Goal: Task Accomplishment & Management: Complete application form

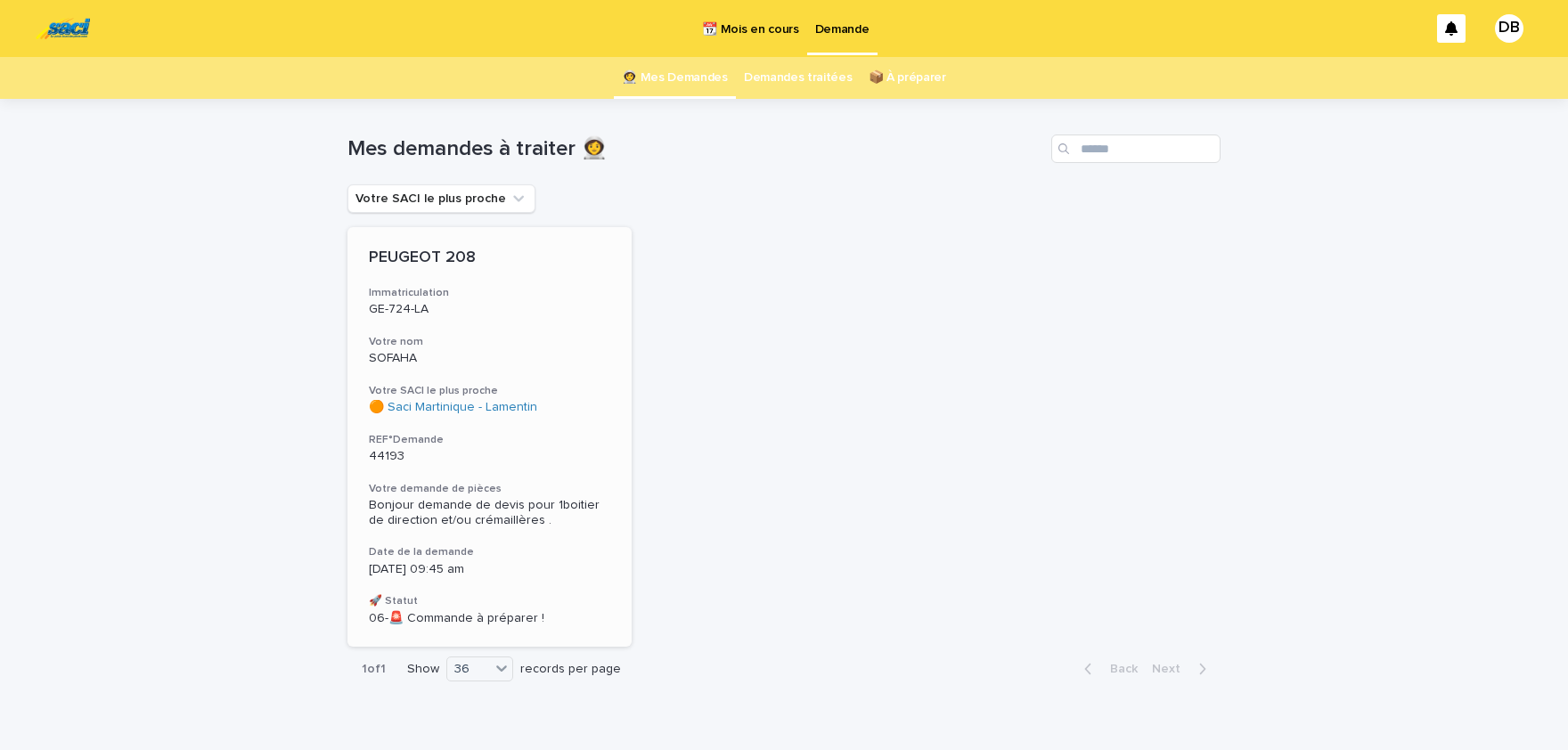
click at [573, 436] on h3 "REF°Demande" at bounding box center [490, 439] width 242 height 14
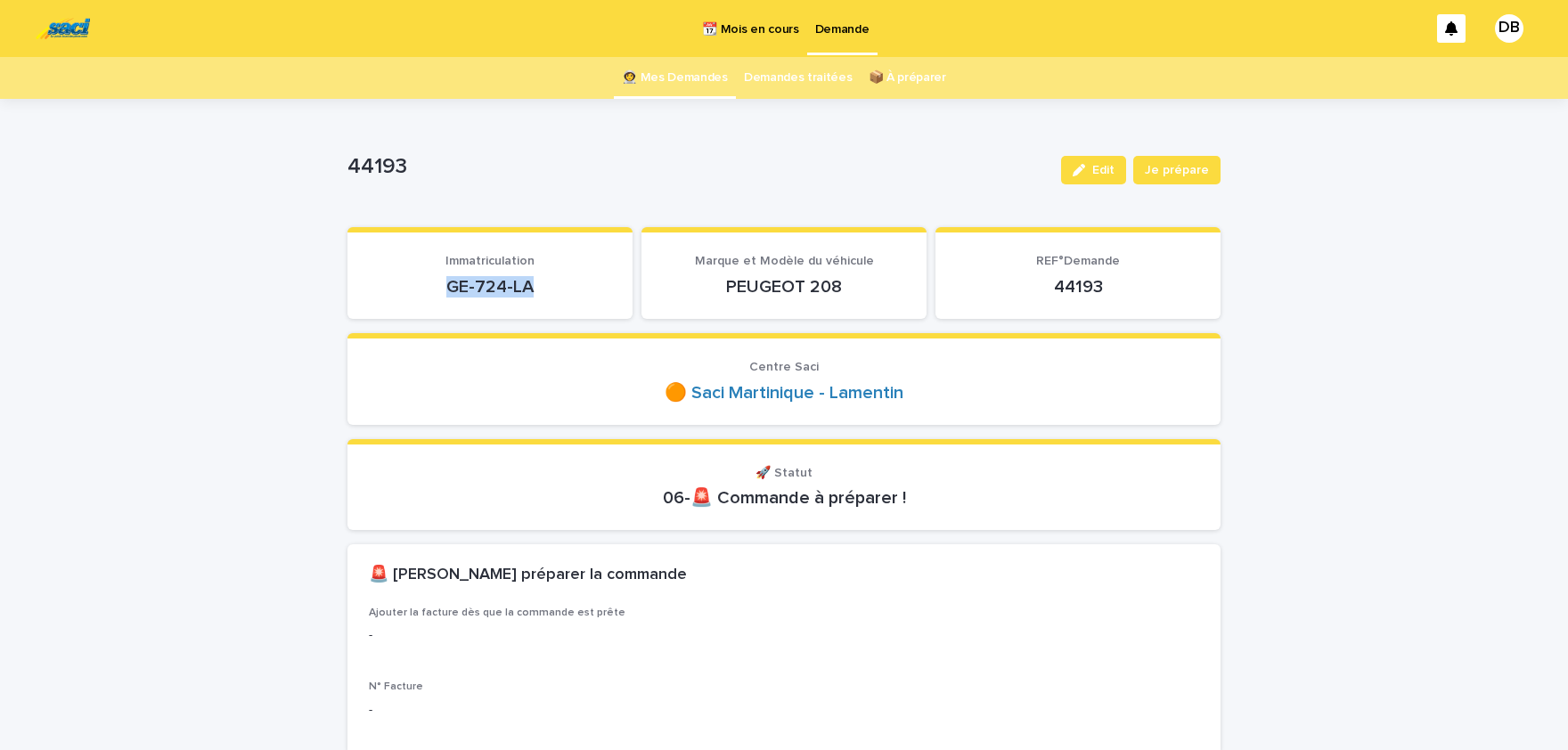
drag, startPoint x: 536, startPoint y: 290, endPoint x: 445, endPoint y: 284, distance: 91.2
click at [445, 284] on p "GE-724-LA" at bounding box center [490, 286] width 243 height 21
copy p "GE-724-LA"
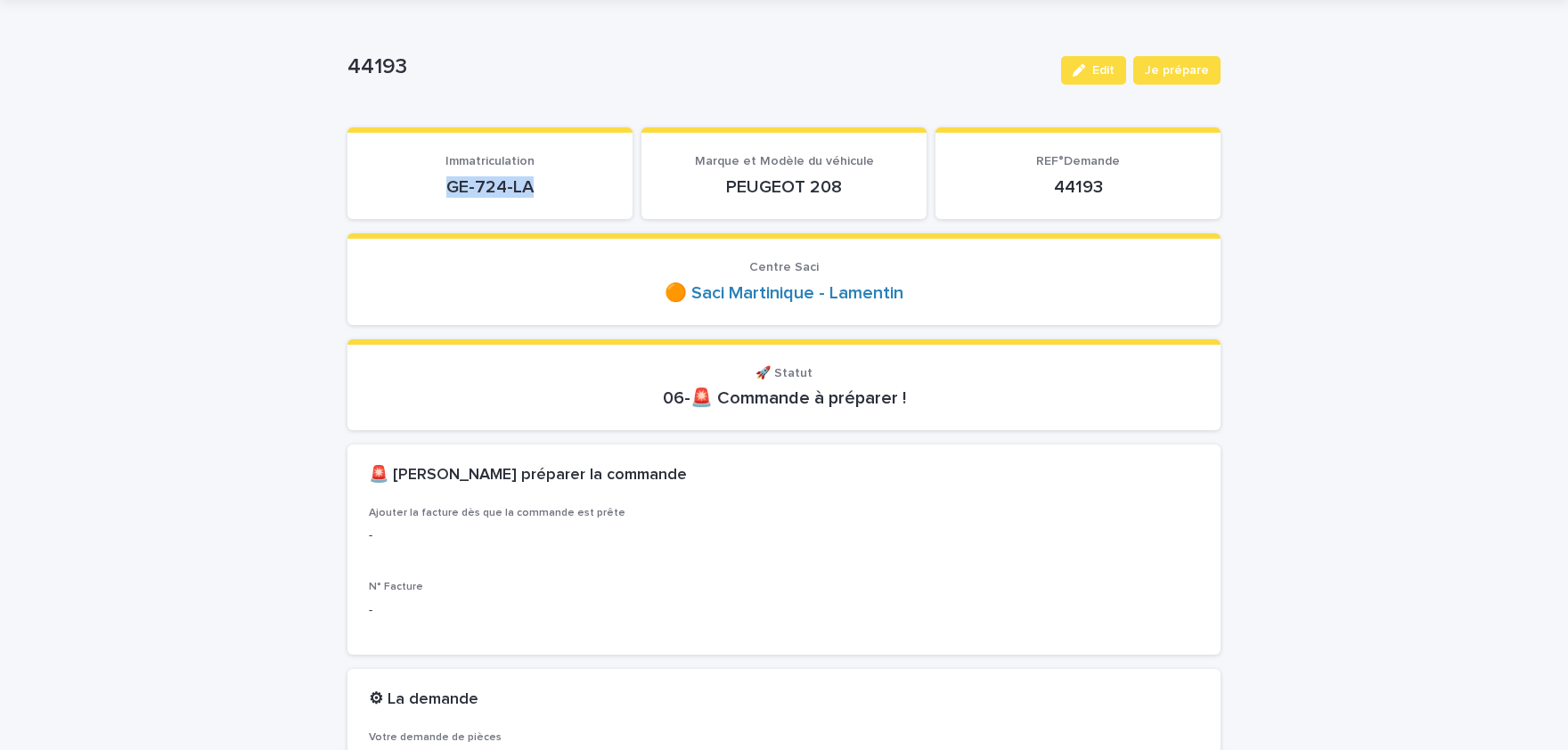
scroll to position [73, 0]
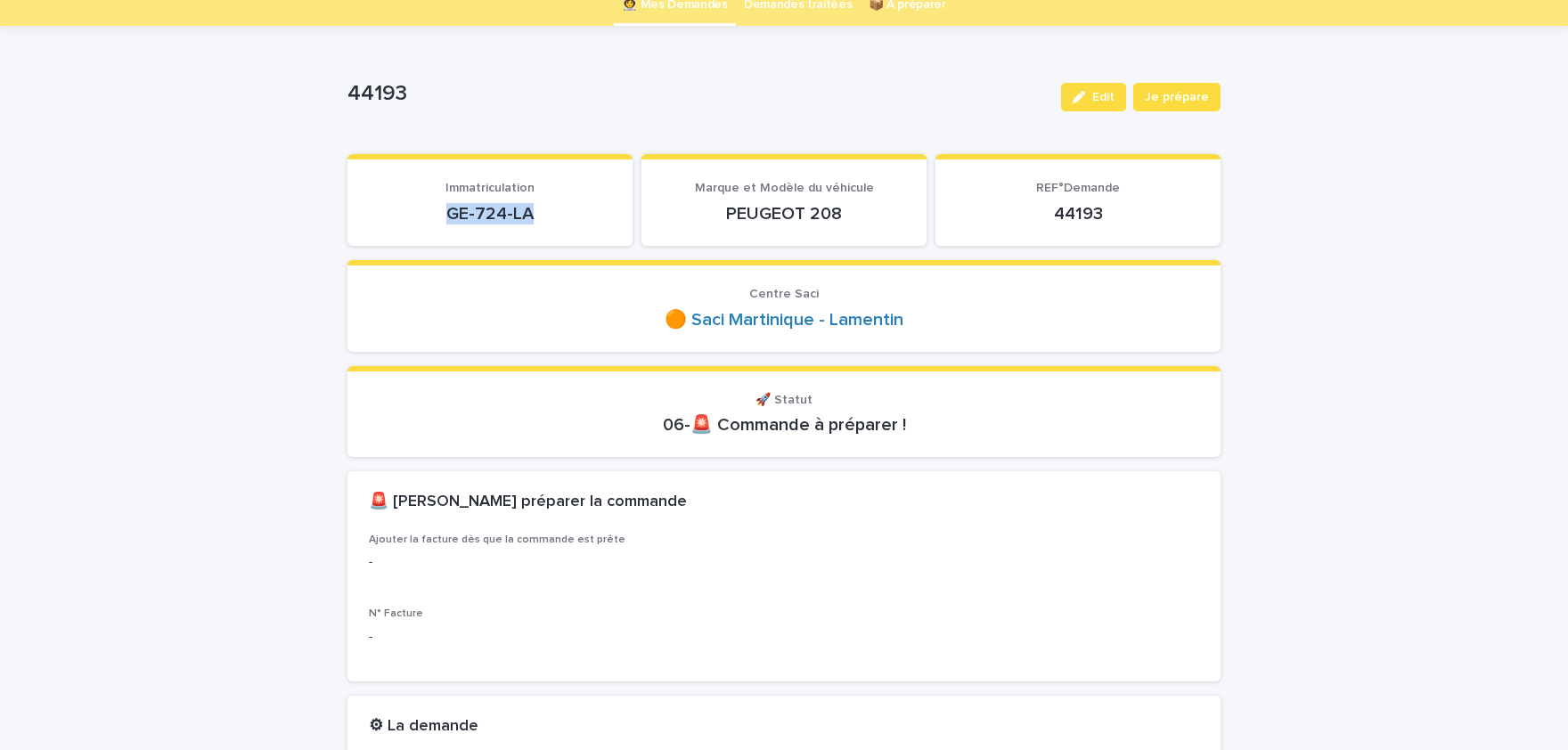
copy p "GE-724-LA"
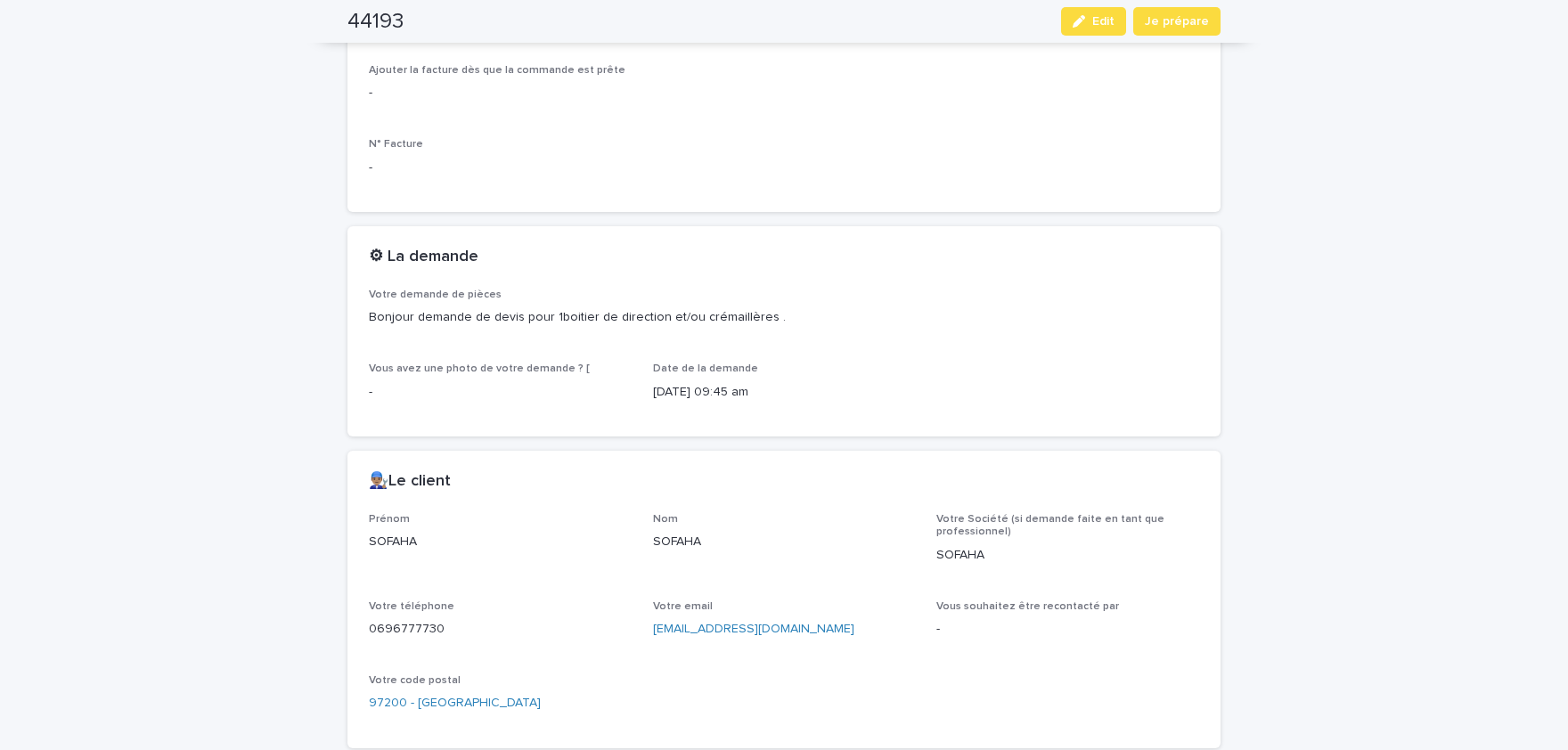
scroll to position [661, 0]
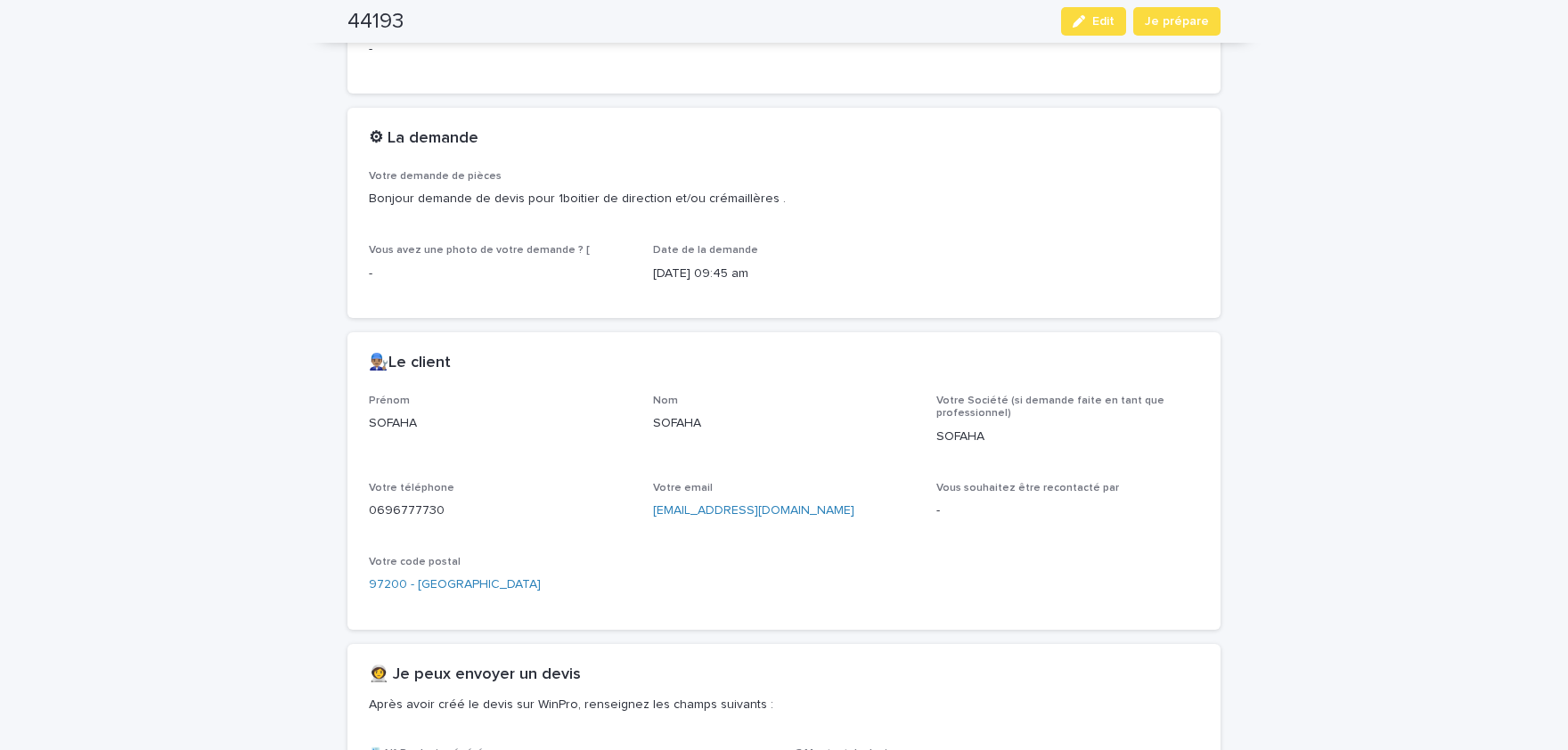
click at [389, 426] on p "SOFAHA" at bounding box center [500, 423] width 263 height 18
drag, startPoint x: 389, startPoint y: 426, endPoint x: 406, endPoint y: 425, distance: 17.0
click at [390, 425] on p "SOFAHA" at bounding box center [500, 423] width 263 height 18
copy p "SOFAHA"
click at [695, 423] on p "SOFAHA" at bounding box center [784, 423] width 263 height 18
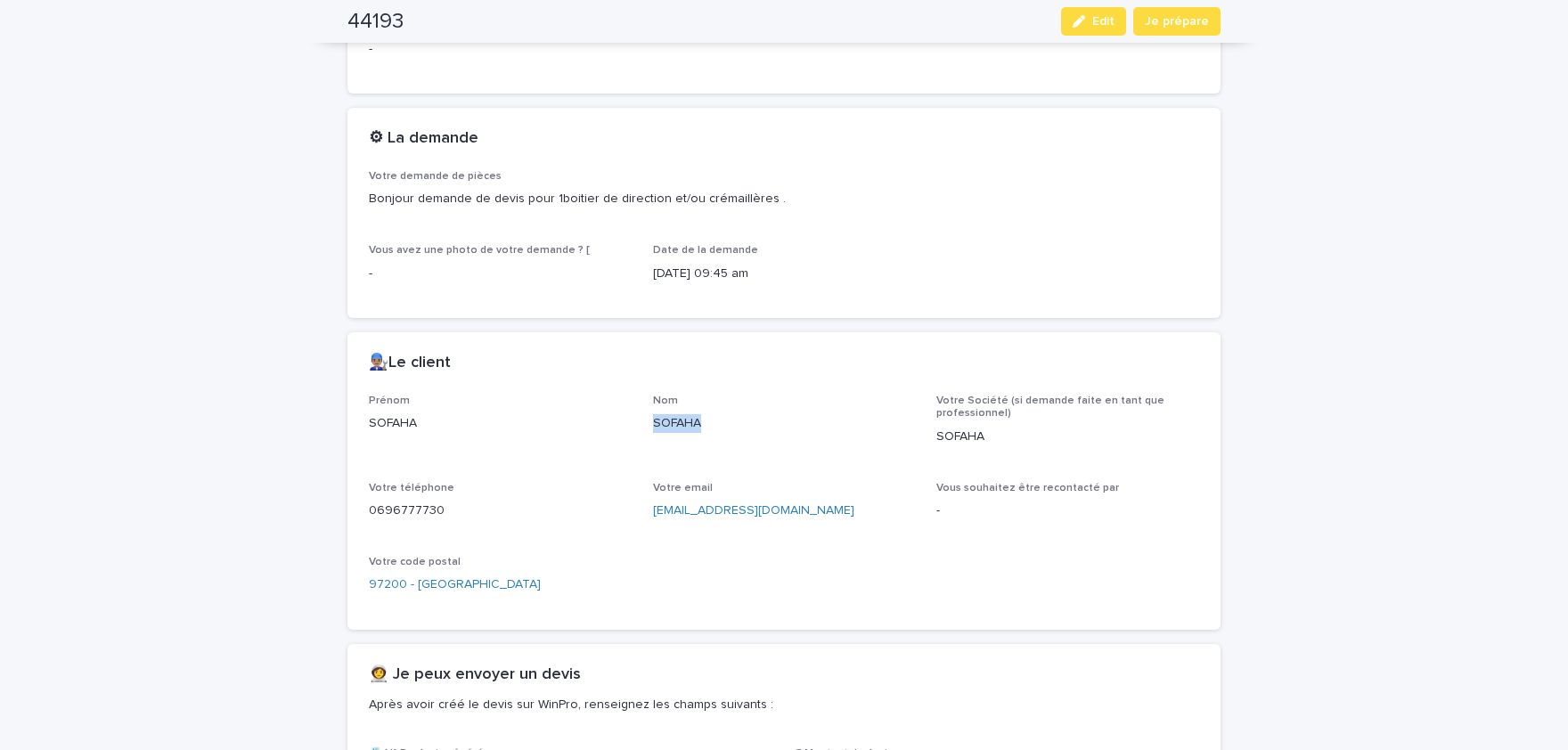
click at [694, 423] on p "SOFAHA" at bounding box center [784, 423] width 263 height 18
copy p "SOFAHA"
click at [398, 510] on p "0696777730" at bounding box center [500, 511] width 263 height 18
copy p "0696777730"
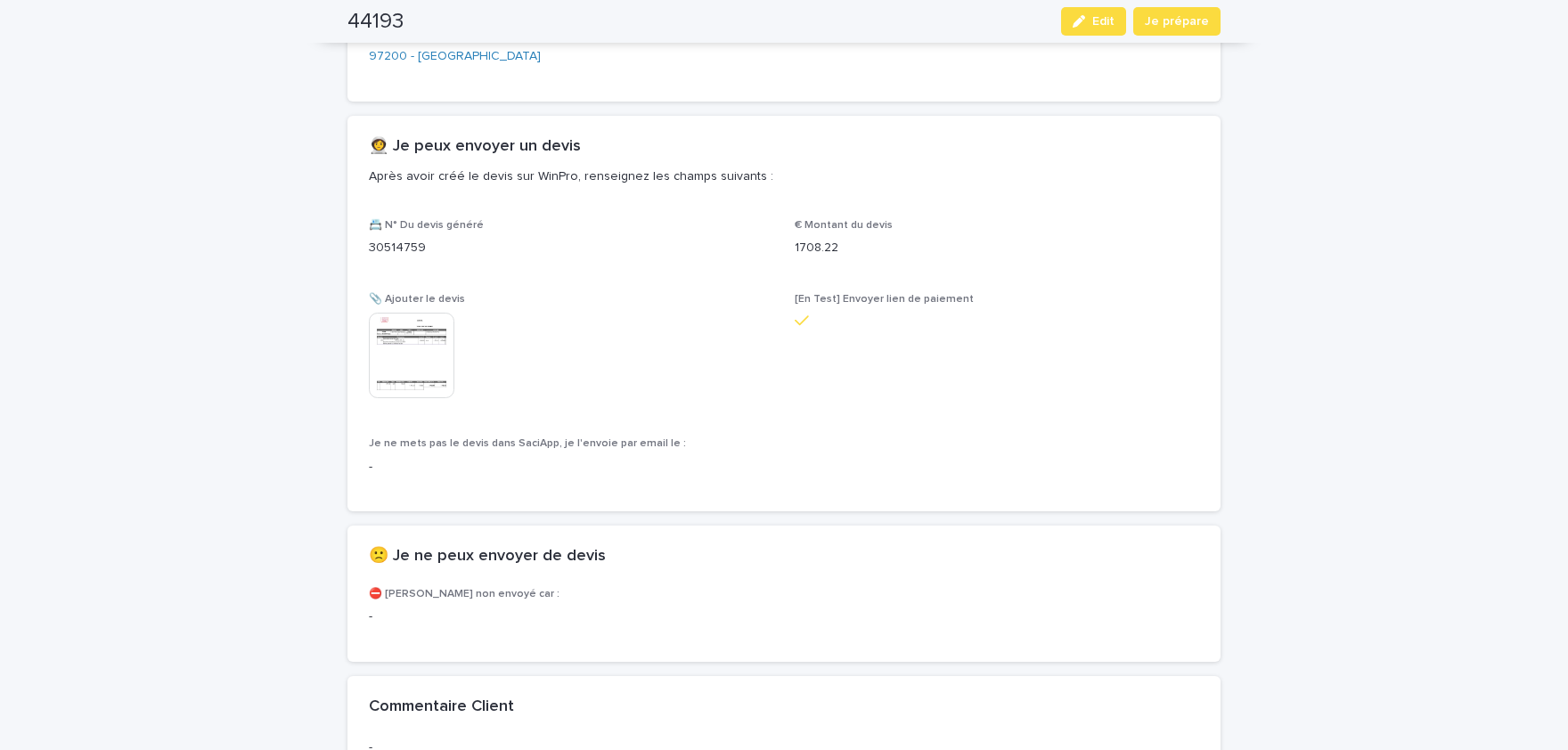
scroll to position [1249, 0]
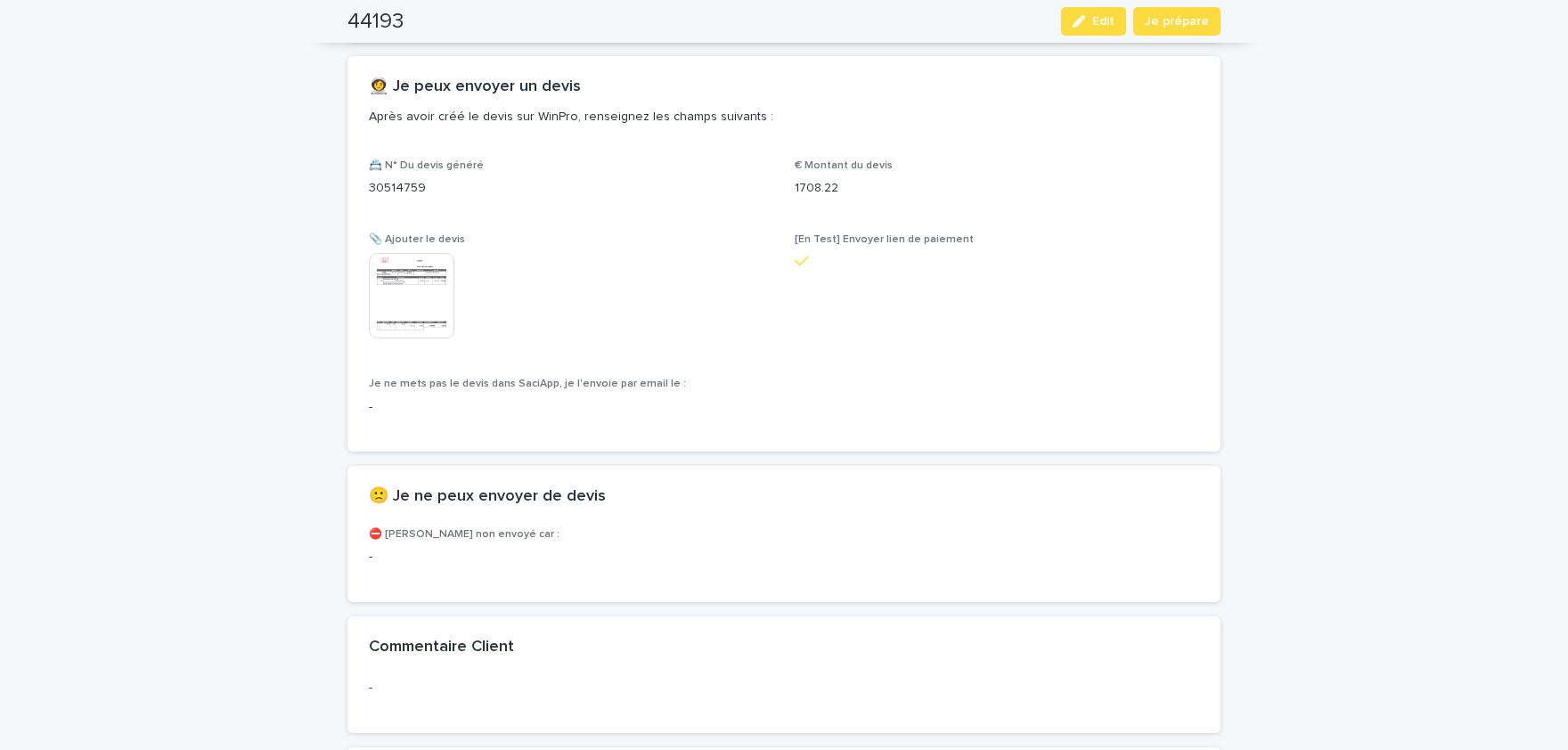
click at [398, 287] on img at bounding box center [411, 295] width 86 height 86
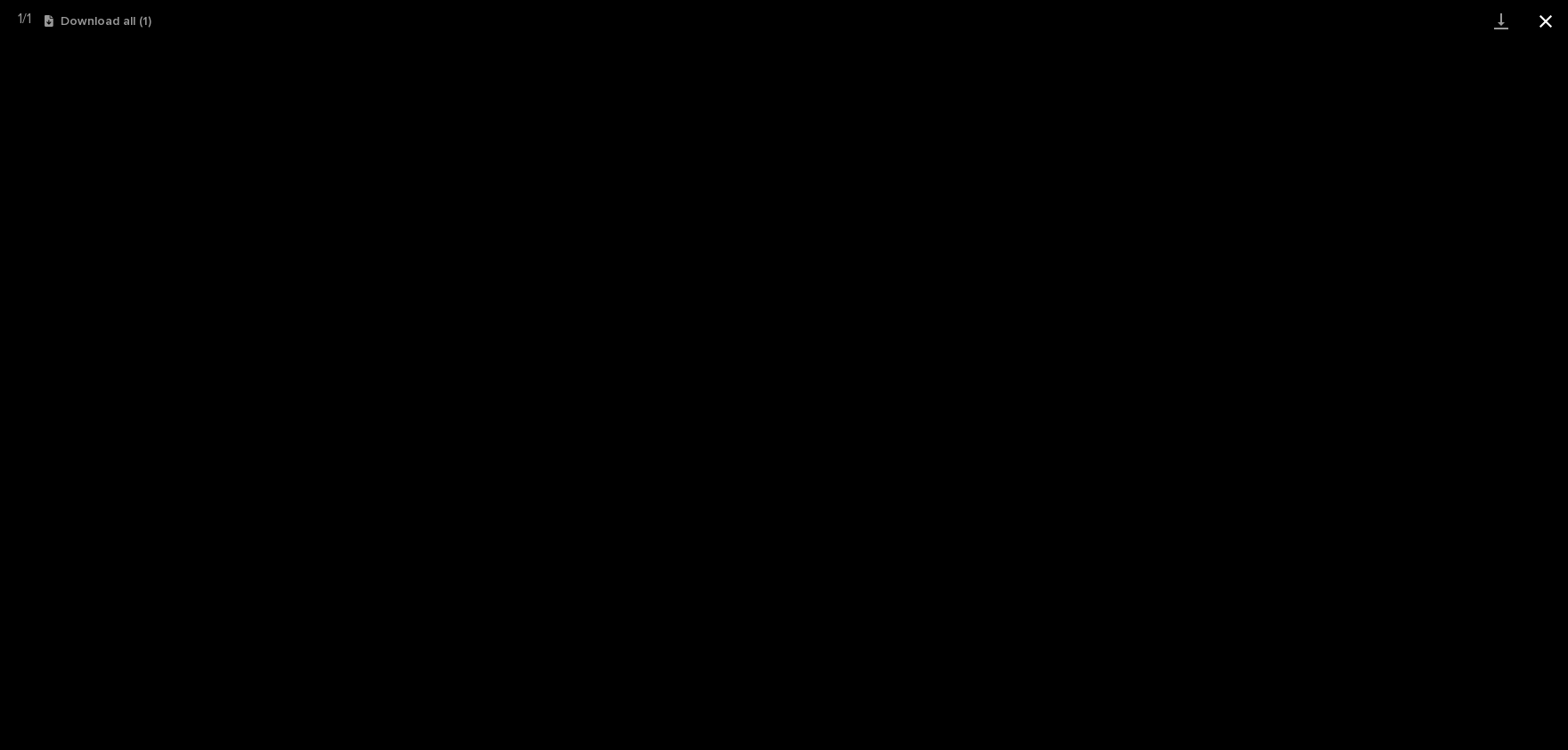
click at [1544, 22] on button "Close gallery" at bounding box center [1546, 20] width 44 height 42
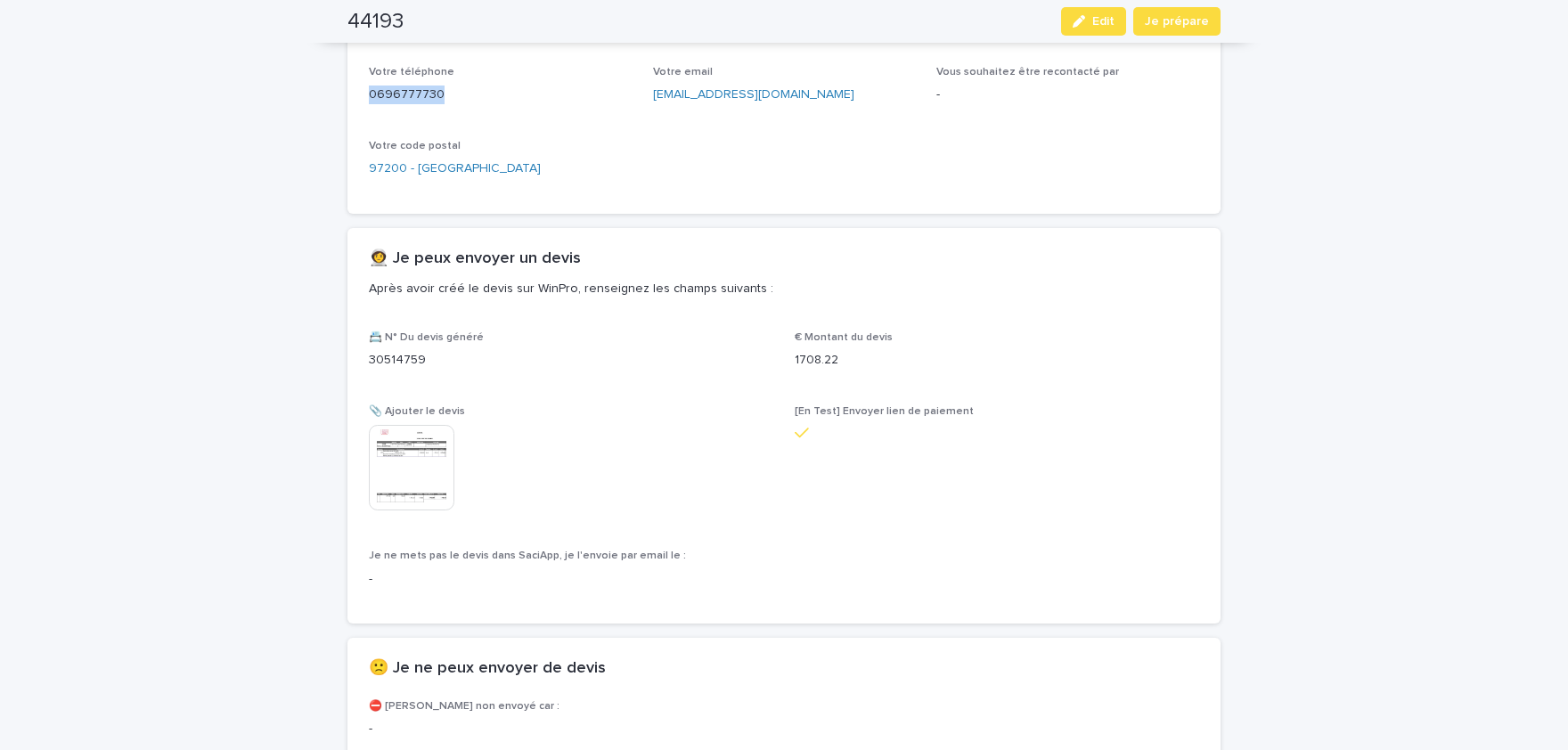
scroll to position [1102, 0]
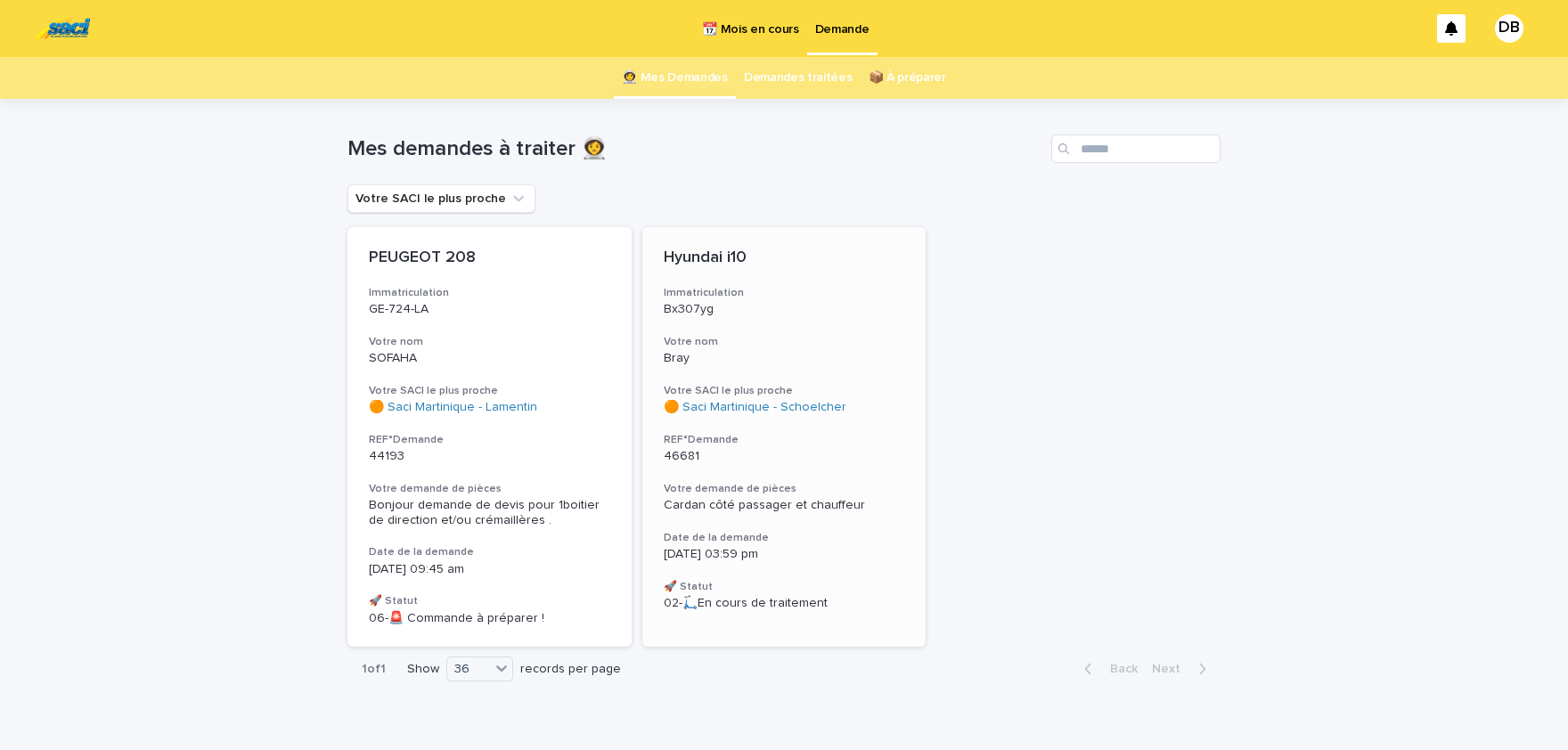
click at [808, 504] on span "Cardan côté passager et chauffeur" at bounding box center [765, 506] width 201 height 13
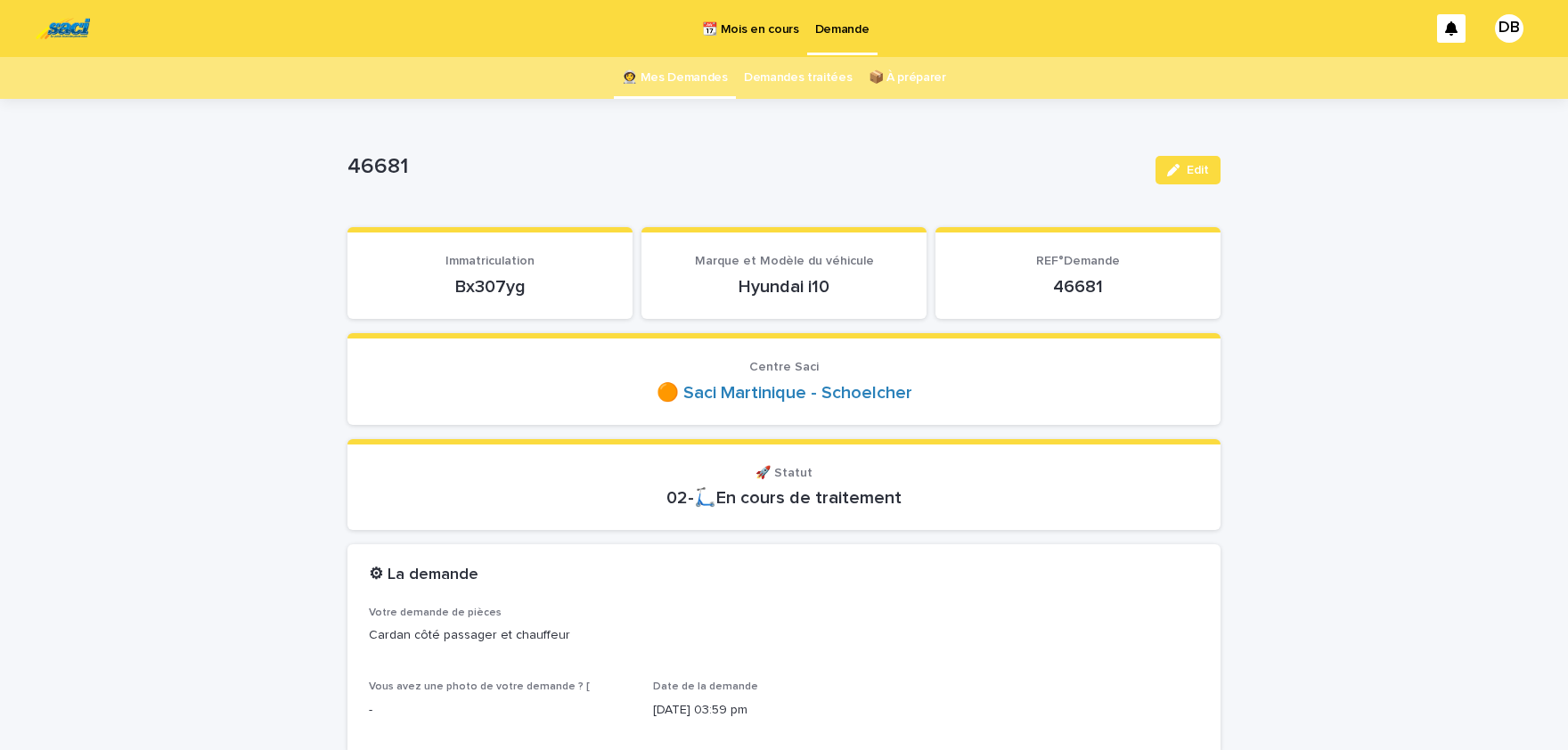
click at [498, 289] on p "Bx307yg" at bounding box center [490, 286] width 243 height 21
click at [498, 288] on p "Bx307yg" at bounding box center [490, 286] width 243 height 21
copy p "Bx307yg"
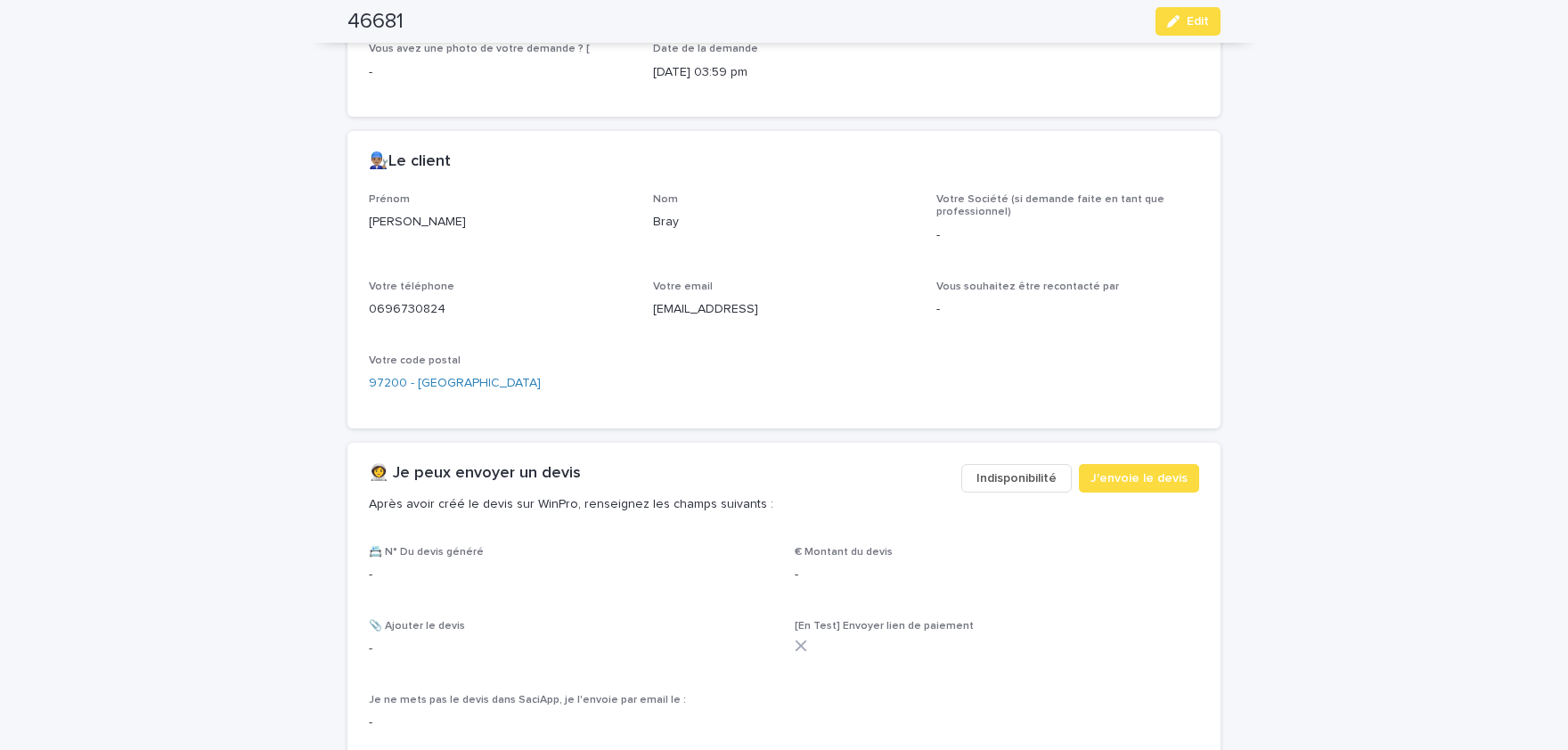
scroll to position [735, 0]
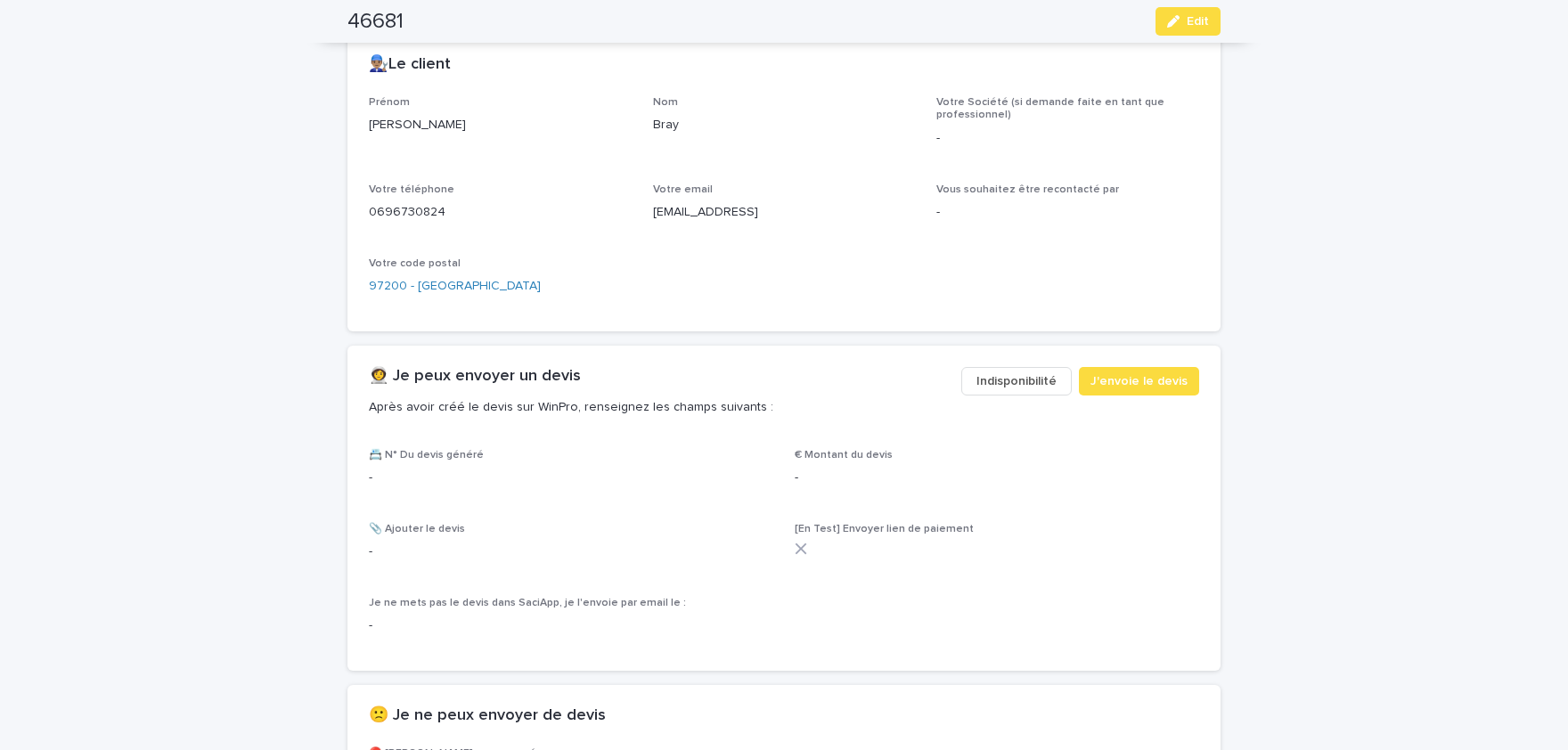
click at [388, 123] on p "[PERSON_NAME]" at bounding box center [500, 125] width 263 height 18
copy p "[PERSON_NAME]"
click at [420, 211] on p "0696730824" at bounding box center [500, 212] width 263 height 18
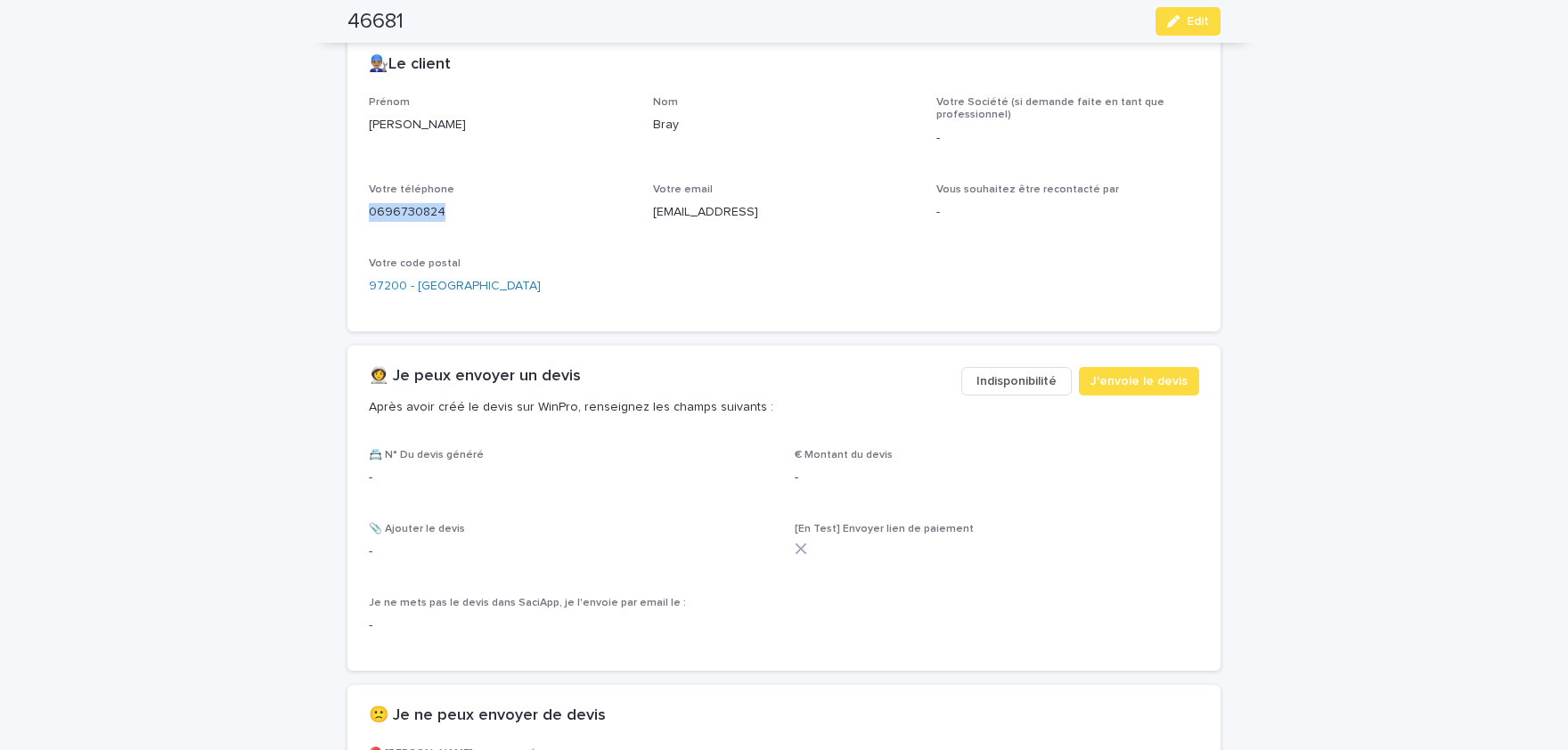
copy p "0696730824"
click at [1190, 22] on span "Edit" at bounding box center [1198, 21] width 22 height 13
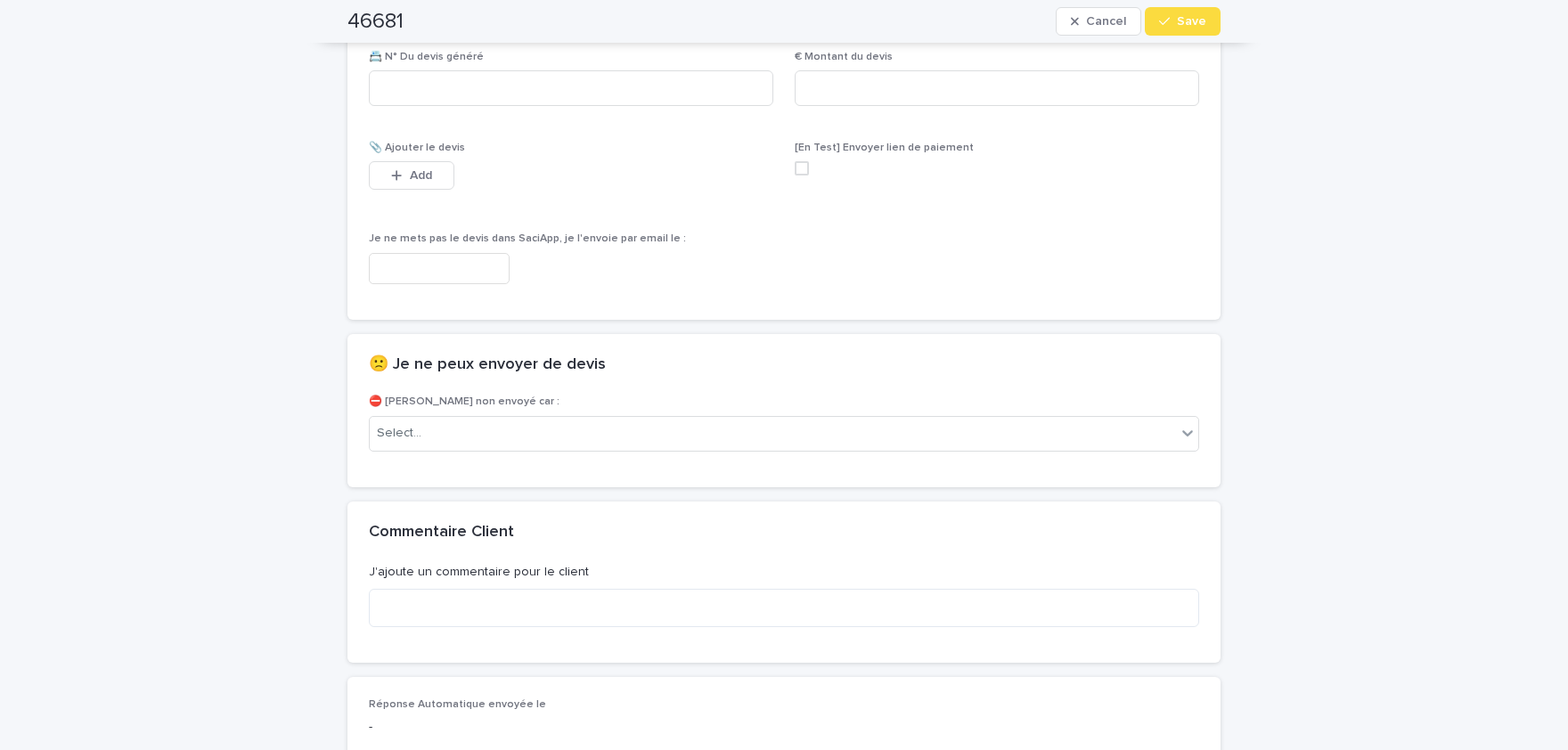
scroll to position [1157, 0]
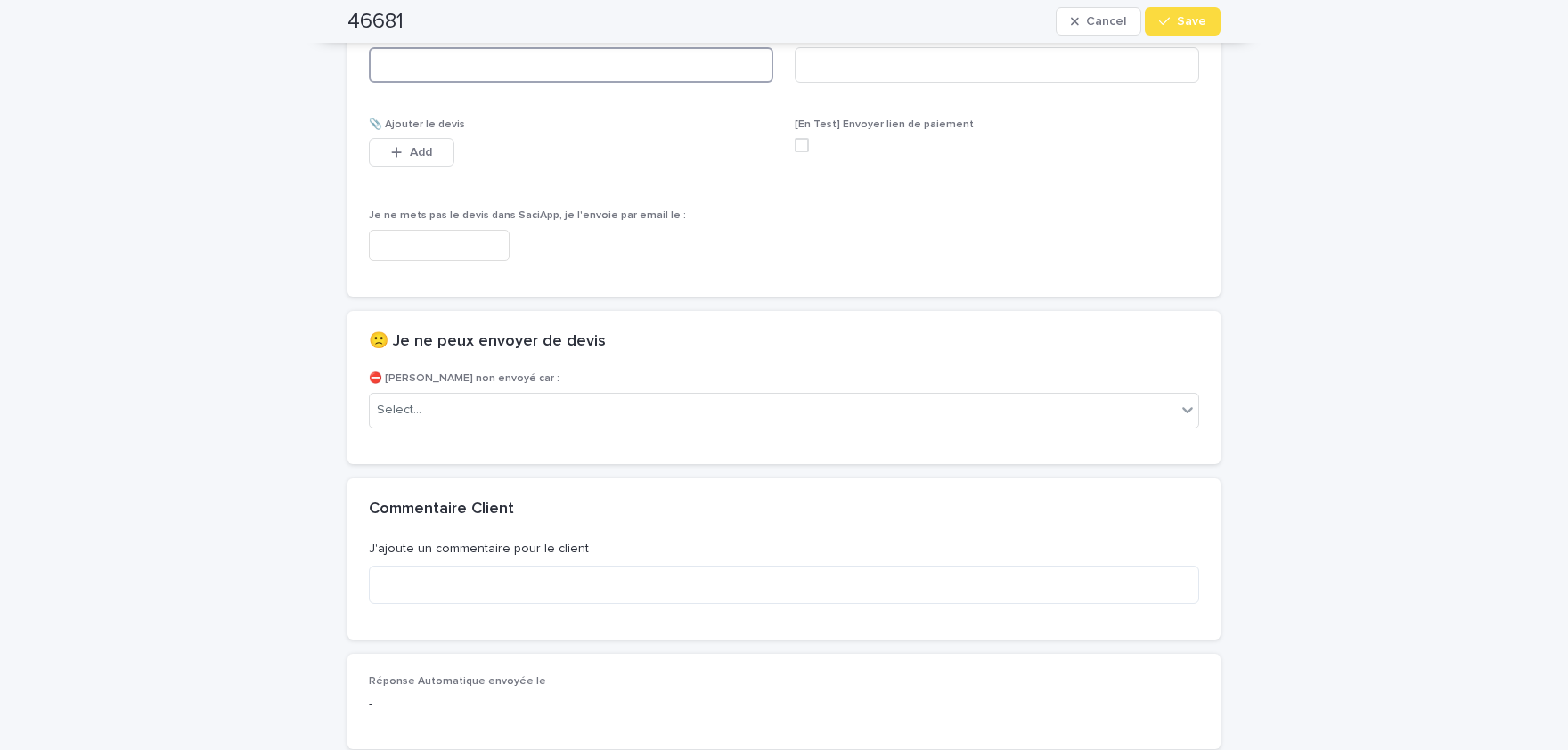
click at [574, 71] on input at bounding box center [571, 65] width 405 height 36
paste input "********"
type input "********"
click at [994, 65] on input at bounding box center [997, 65] width 405 height 36
paste input "*****"
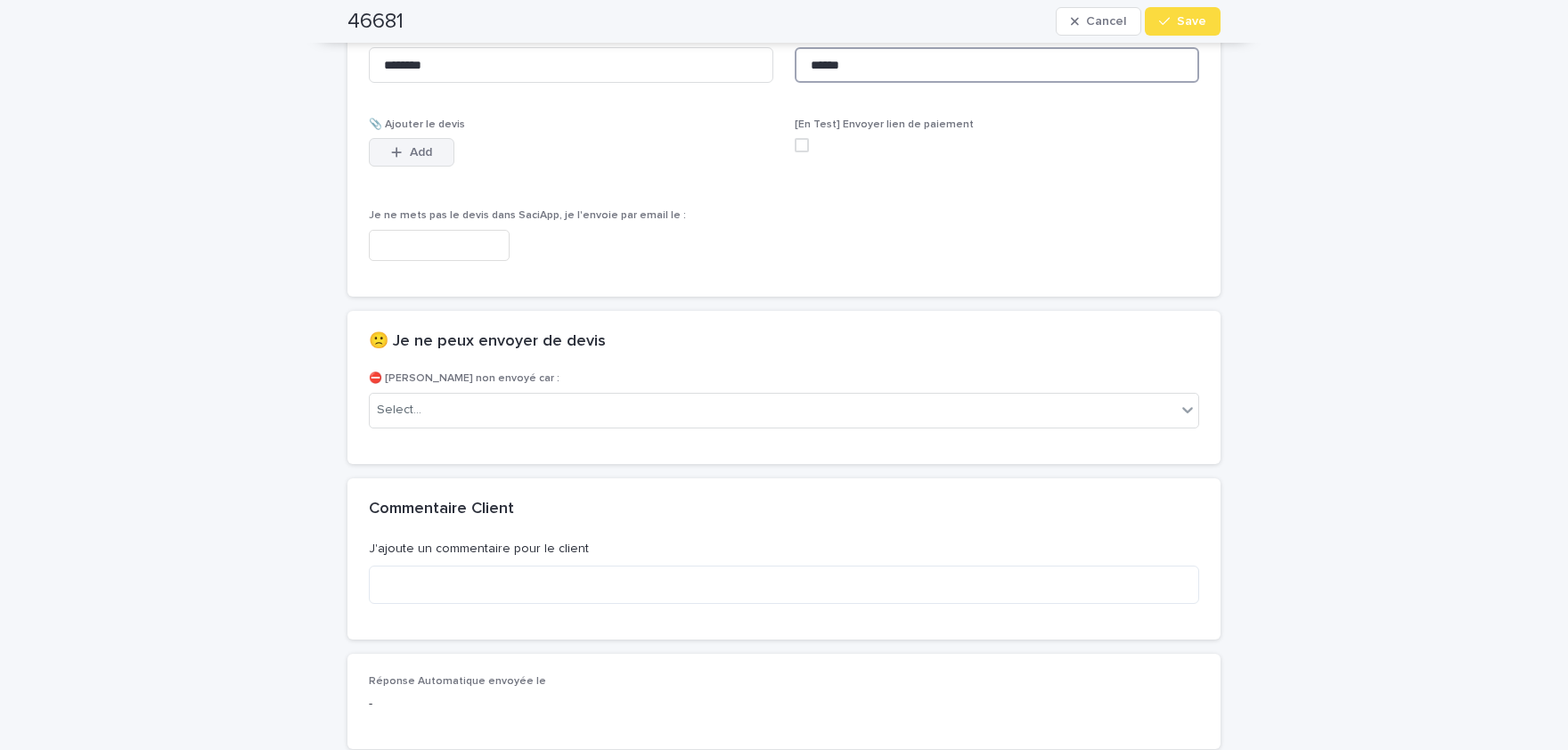
type input "******"
click at [432, 144] on button "Add" at bounding box center [411, 152] width 86 height 29
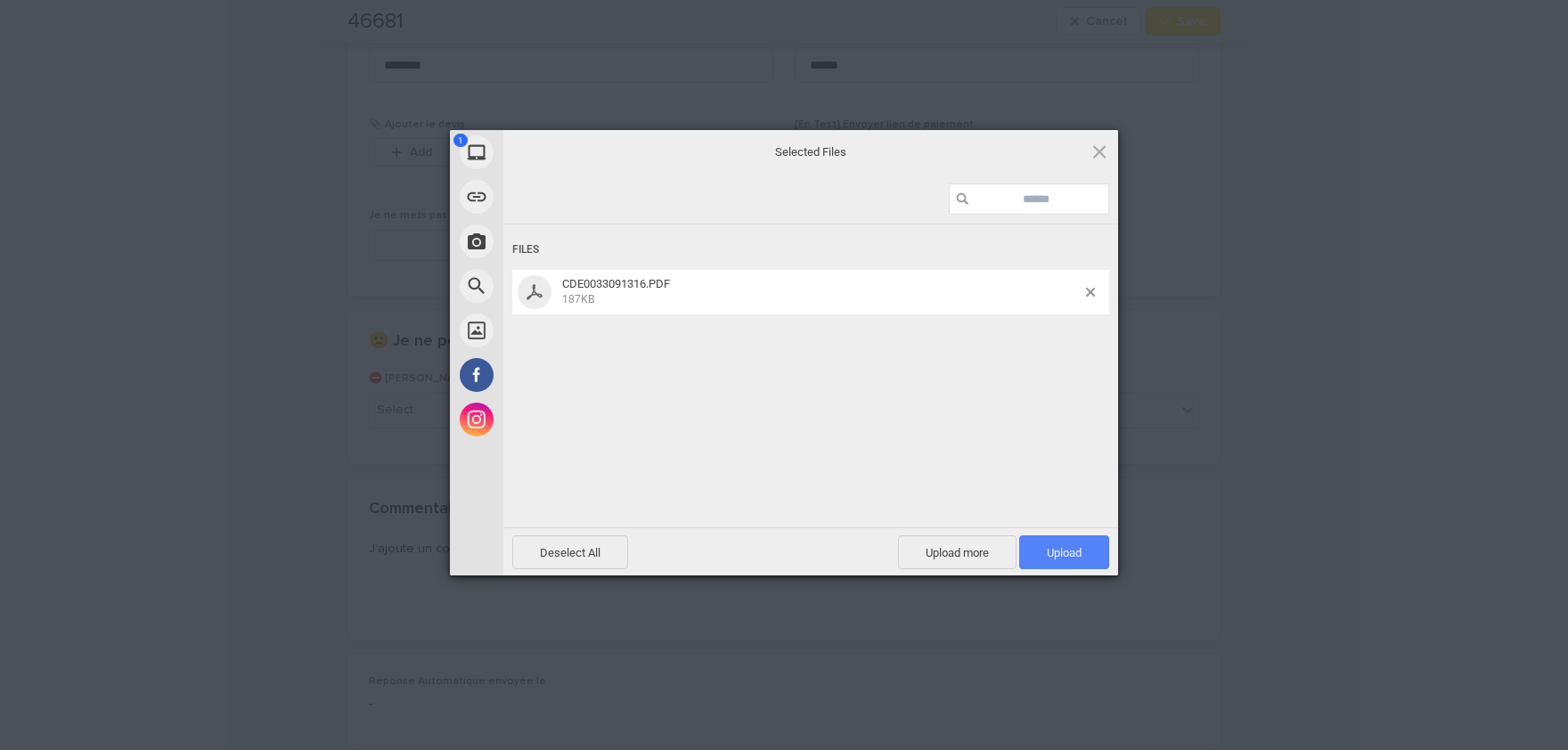
click at [1085, 550] on span "Upload 1" at bounding box center [1064, 553] width 90 height 34
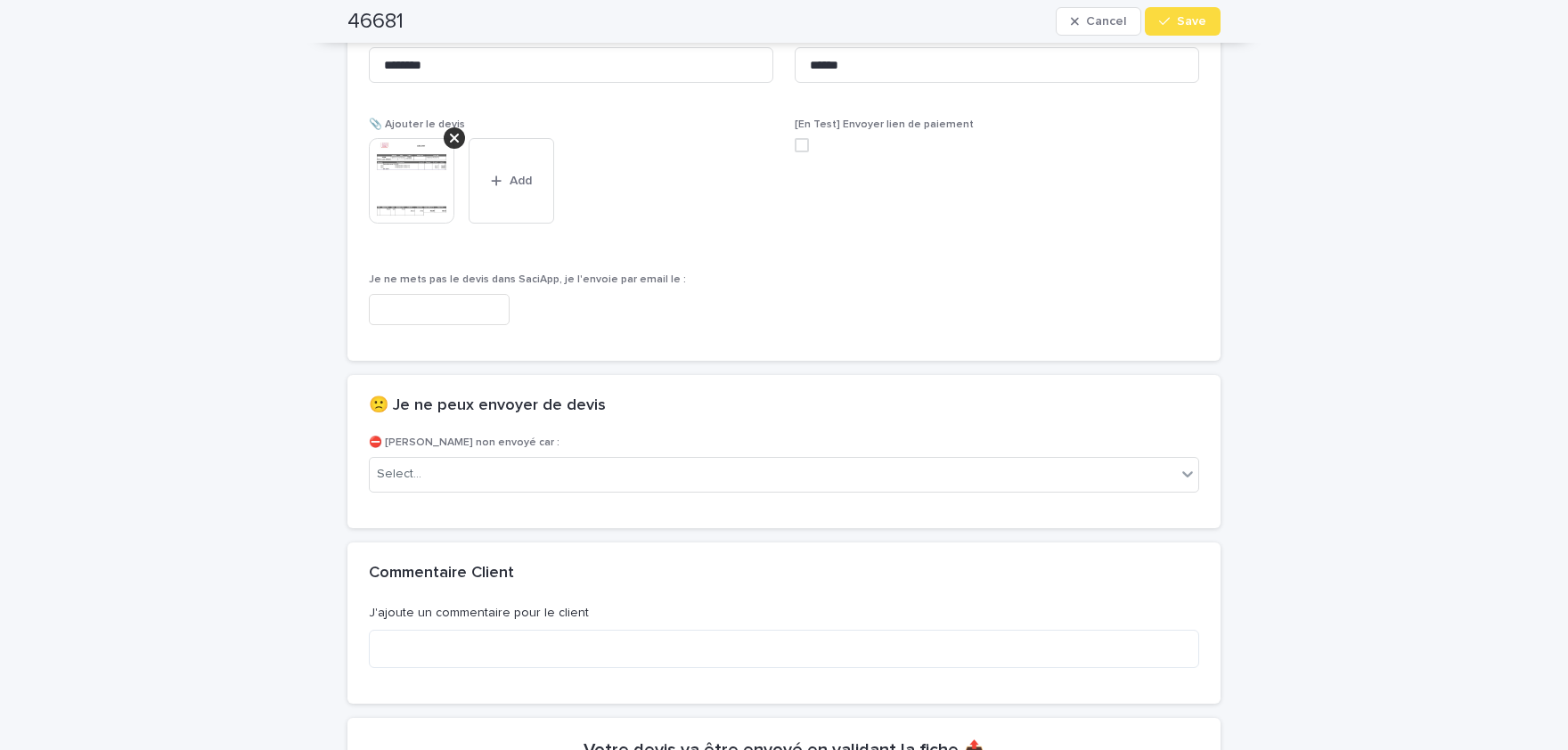
click at [411, 192] on img at bounding box center [411, 181] width 86 height 86
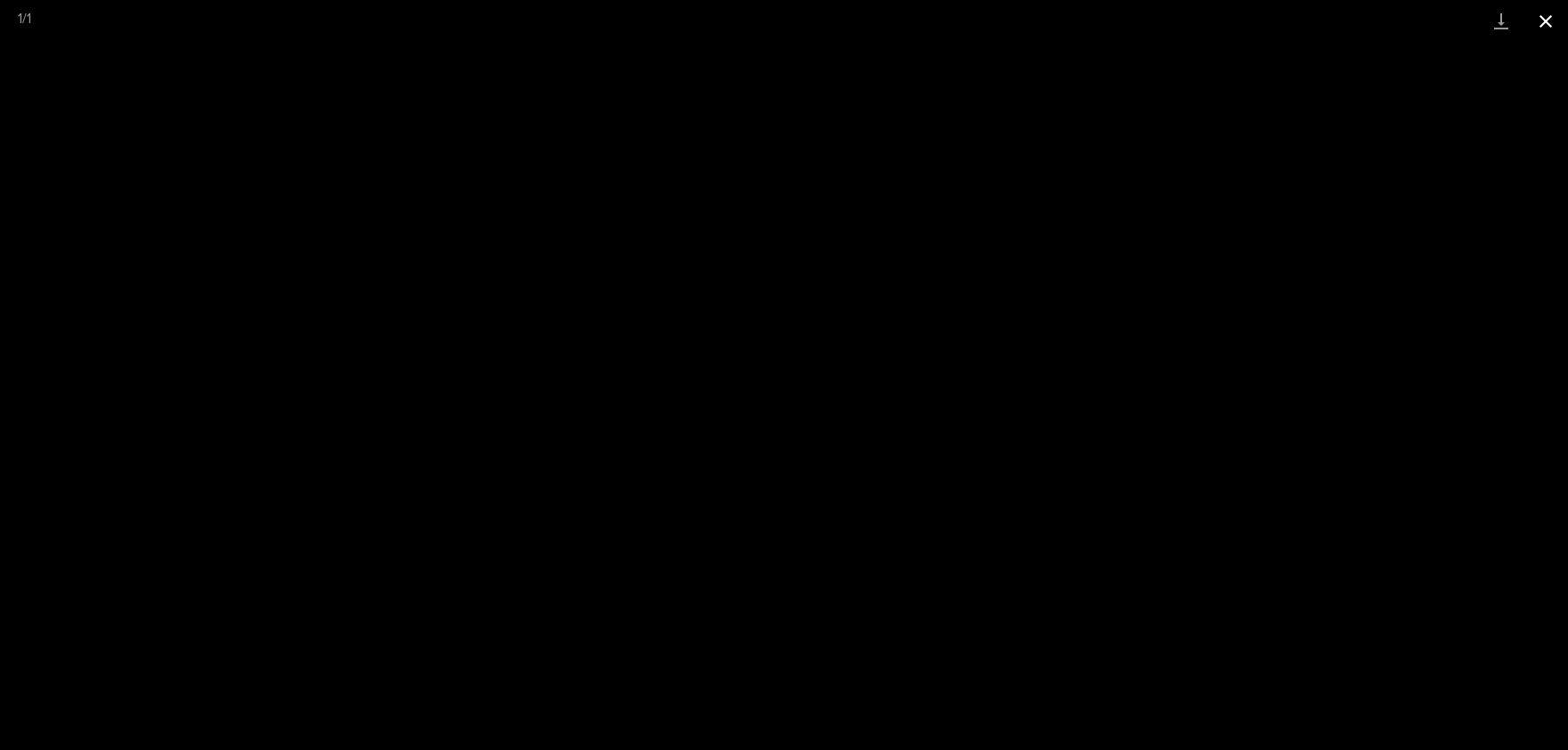
click at [1552, 14] on button "Close gallery" at bounding box center [1546, 20] width 44 height 42
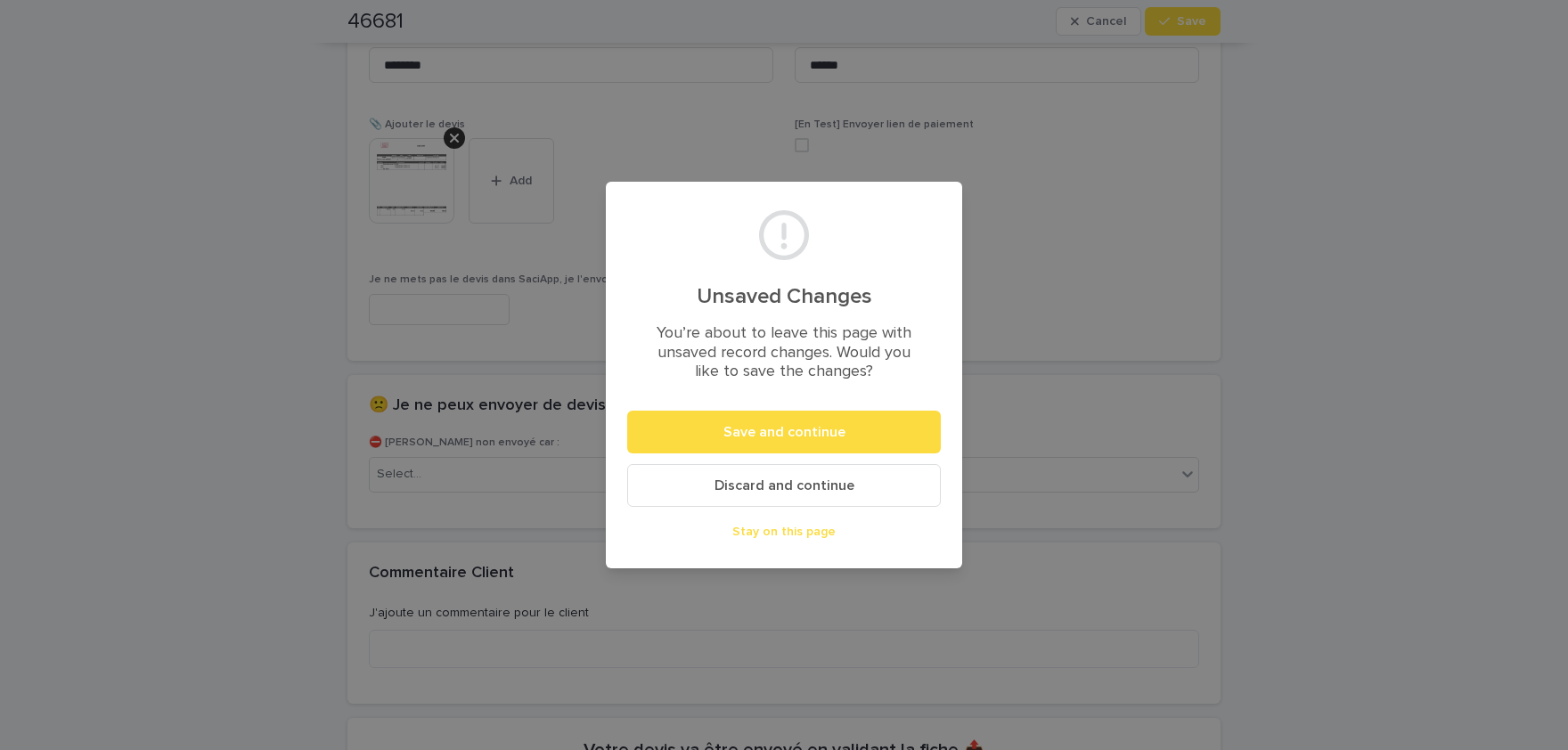
click at [1071, 349] on div "Unsaved Changes You’re about to leave this page with unsaved record changes. Wo…" at bounding box center [784, 375] width 1568 height 750
click at [824, 535] on span "Stay on this page" at bounding box center [784, 532] width 103 height 13
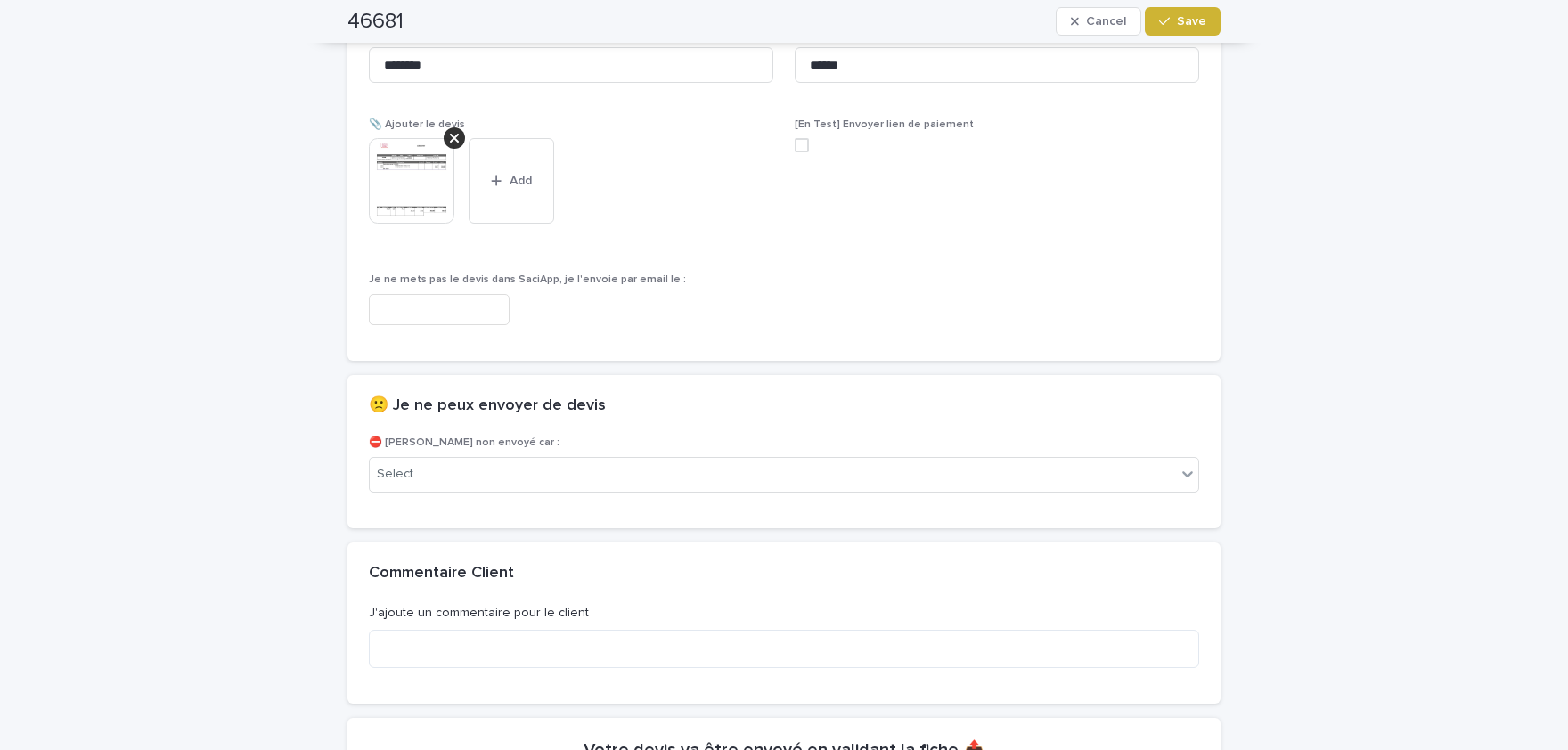
click at [1192, 24] on span "Save" at bounding box center [1192, 21] width 30 height 13
